Goal: Use online tool/utility: Utilize a website feature to perform a specific function

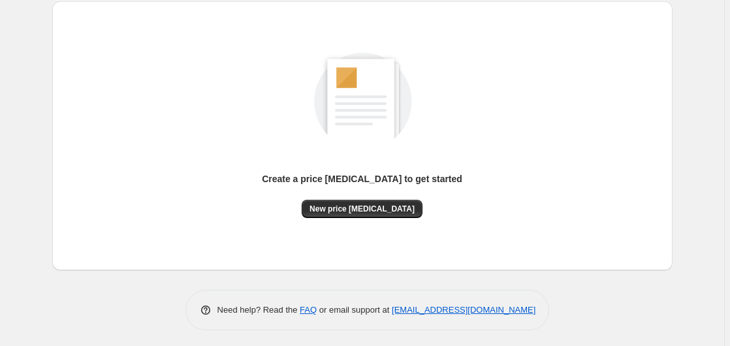
scroll to position [143, 0]
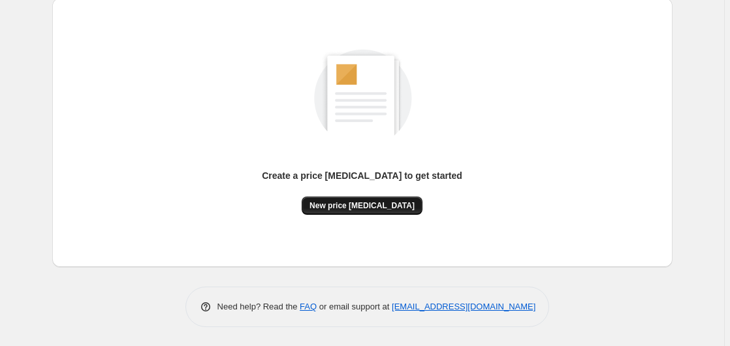
click at [354, 206] on span "New price [MEDICAL_DATA]" at bounding box center [362, 205] width 105 height 10
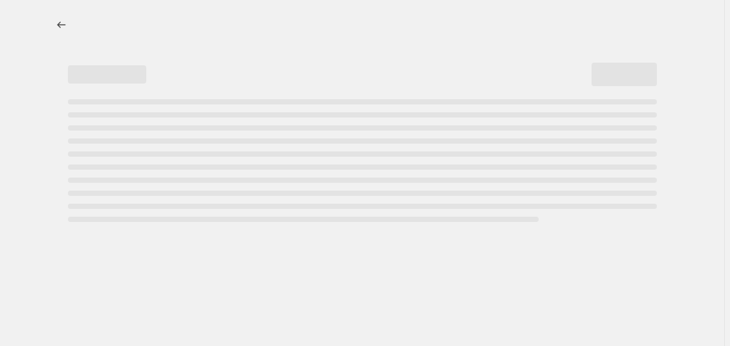
select select "percentage"
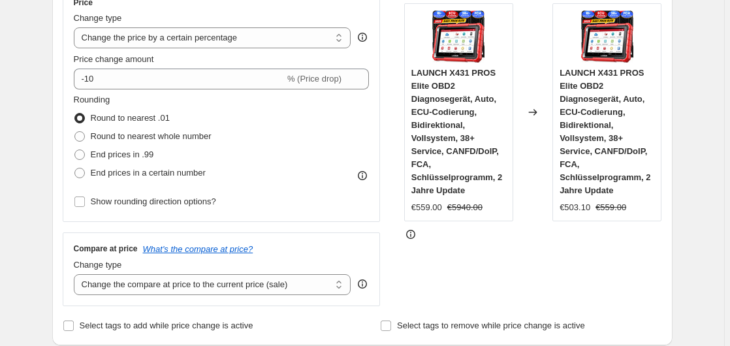
scroll to position [266, 0]
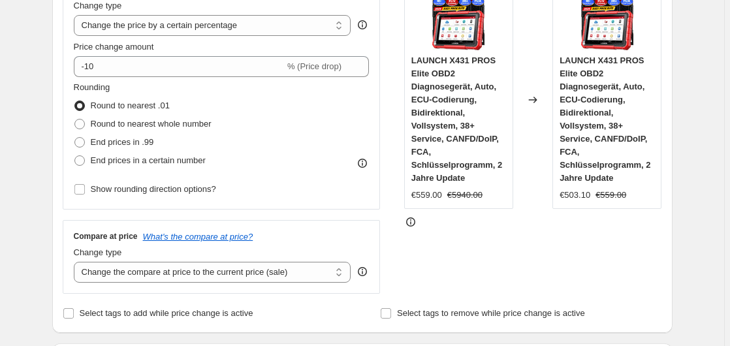
click at [137, 77] on div "Price Change type Change the price to a certain amount Change the price by a ce…" at bounding box center [222, 92] width 296 height 214
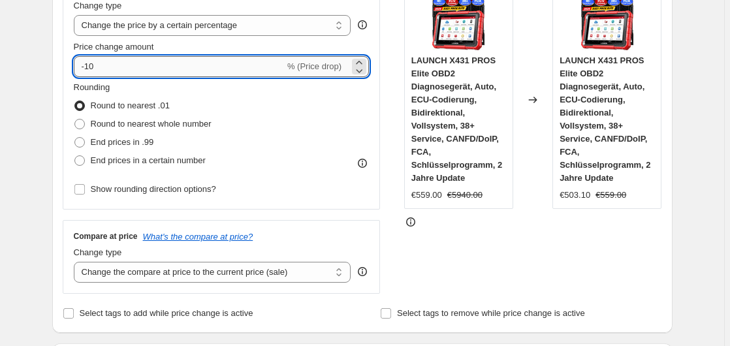
click at [143, 69] on input "-10" at bounding box center [179, 66] width 211 height 21
type input "-1"
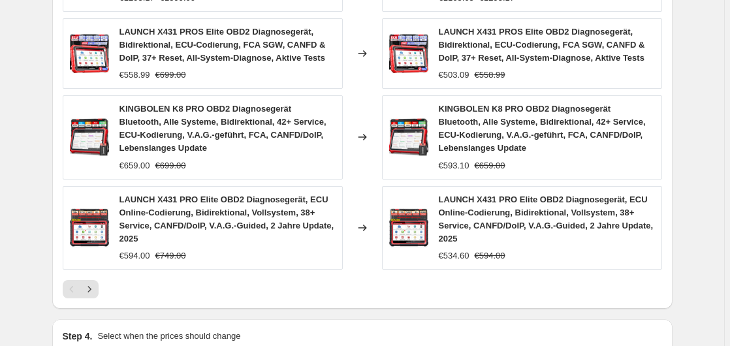
scroll to position [1098, 0]
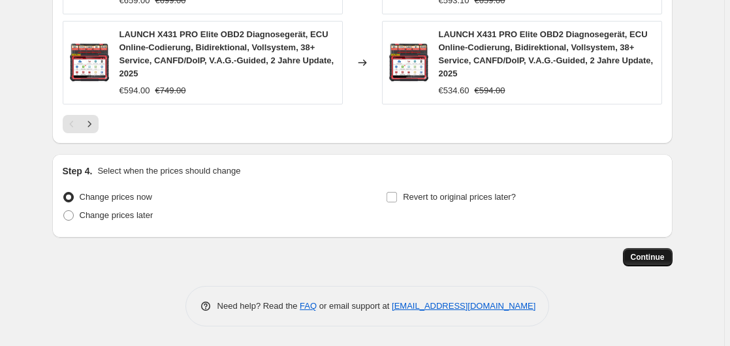
type input "-35"
click at [641, 263] on span "Continue" at bounding box center [648, 257] width 34 height 10
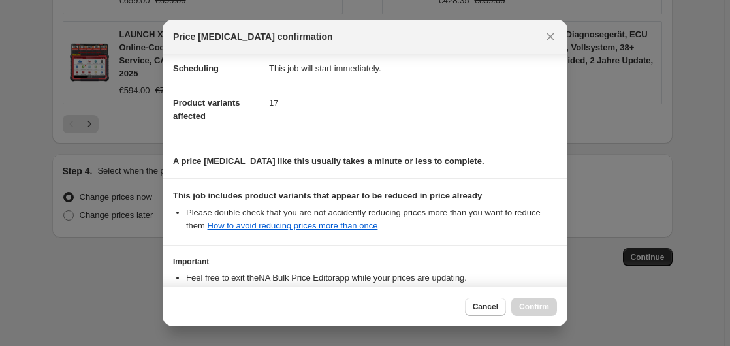
scroll to position [206, 0]
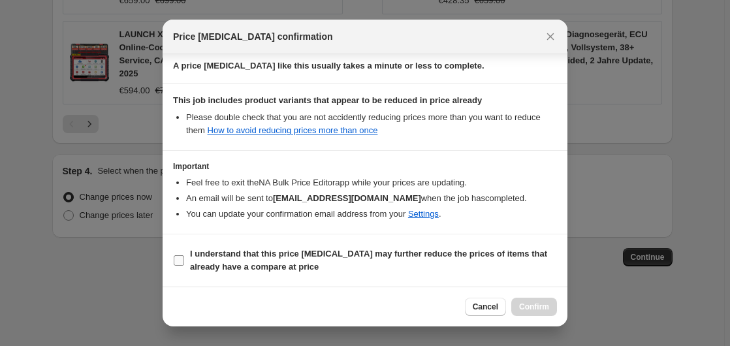
click at [178, 265] on input "I understand that this price [MEDICAL_DATA] may further reduce the prices of it…" at bounding box center [179, 260] width 10 height 10
checkbox input "true"
click at [531, 308] on span "Confirm" at bounding box center [534, 307] width 30 height 10
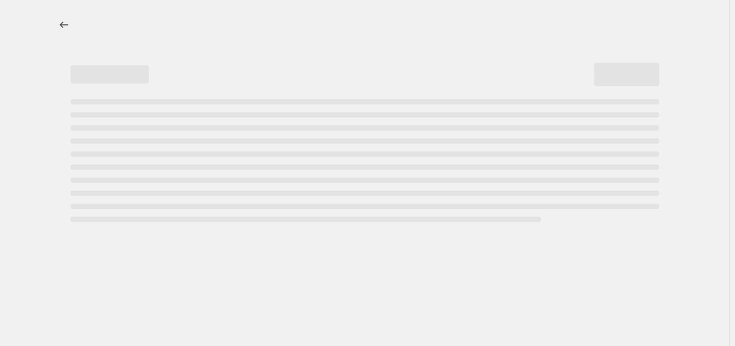
select select "percentage"
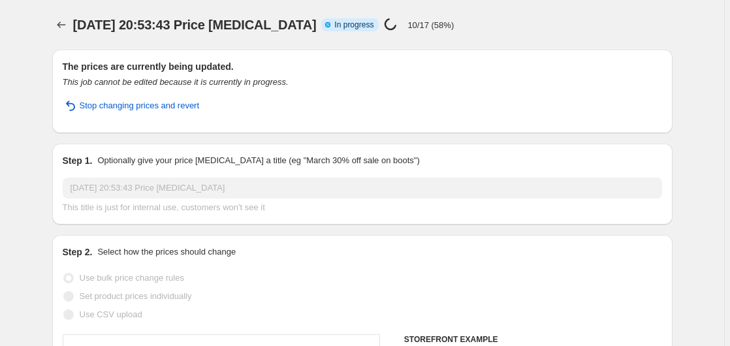
click at [426, 25] on p "10/17 (58%)" at bounding box center [430, 25] width 46 height 10
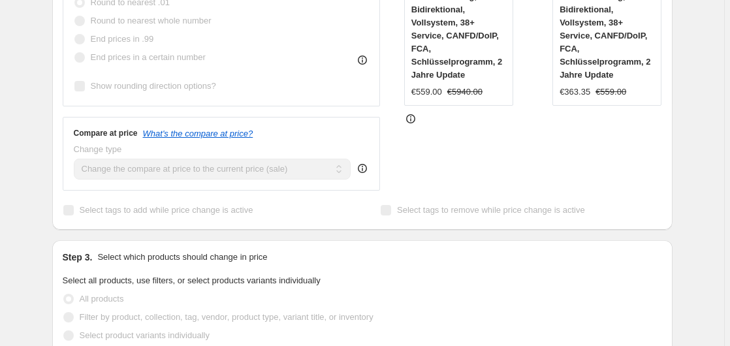
scroll to position [67, 0]
